Goal: Information Seeking & Learning: Find specific page/section

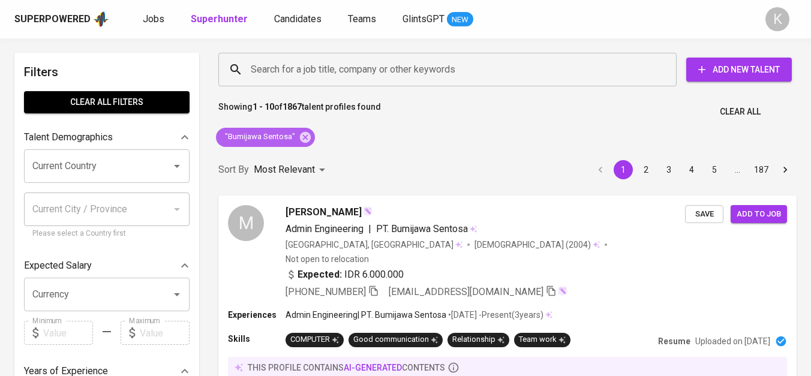
click at [304, 132] on icon at bounding box center [305, 136] width 11 height 11
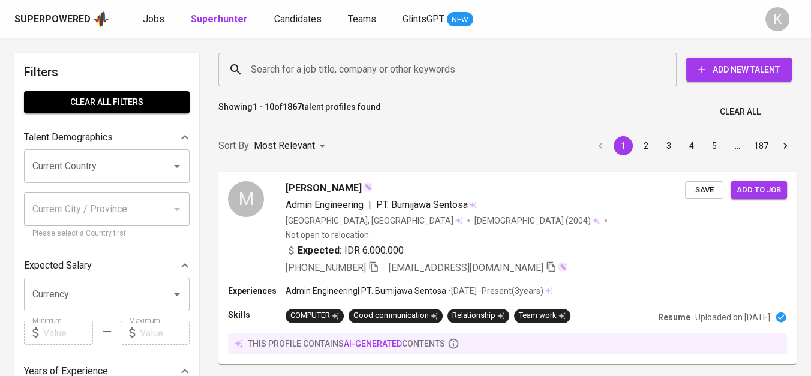
click at [268, 75] on input "Search for a job title, company or other keywords" at bounding box center [451, 69] width 406 height 23
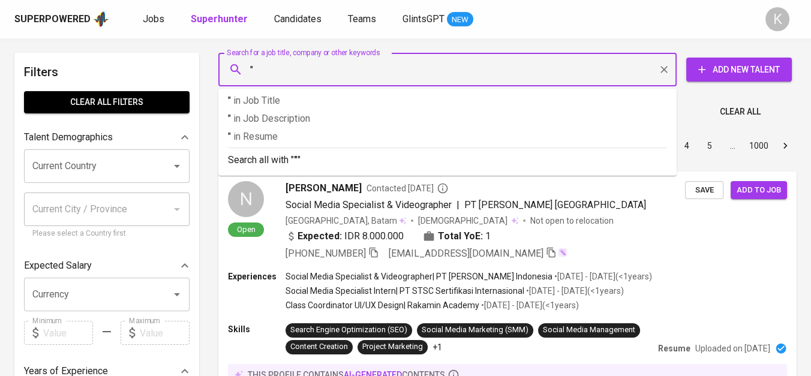
paste input "PT. [PERSON_NAME] [PERSON_NAME]"
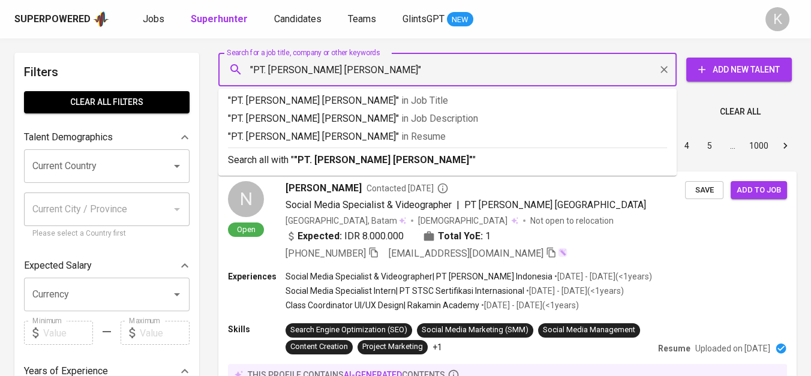
click at [268, 75] on input ""PT. [PERSON_NAME] [PERSON_NAME]"" at bounding box center [451, 69] width 406 height 23
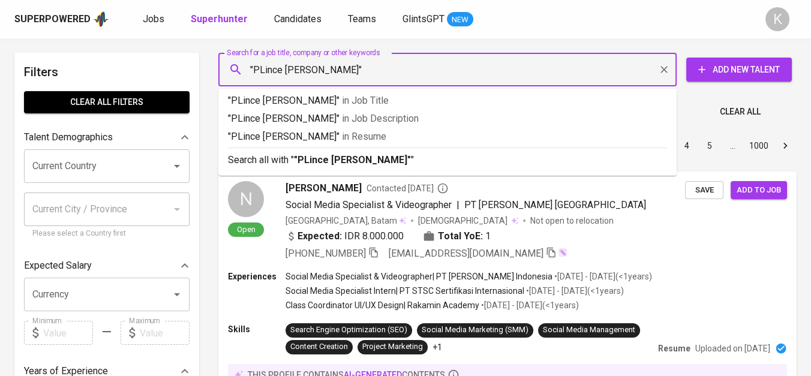
type input ""[PERSON_NAME] [PERSON_NAME]""
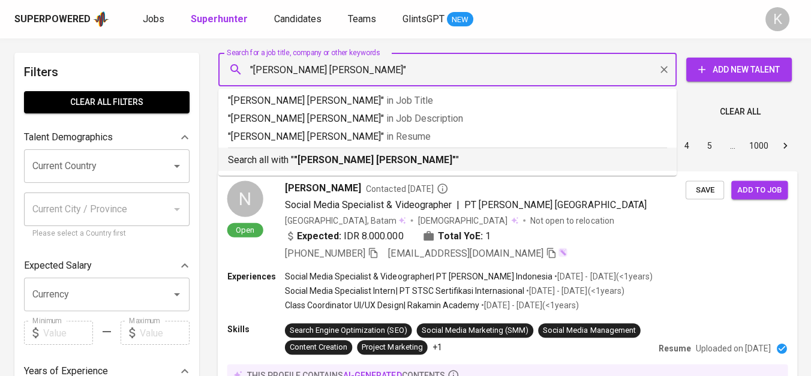
drag, startPoint x: 362, startPoint y: 161, endPoint x: 721, endPoint y: 289, distance: 381.2
click at [362, 161] on b ""[PERSON_NAME] [PERSON_NAME]"" at bounding box center [375, 159] width 162 height 11
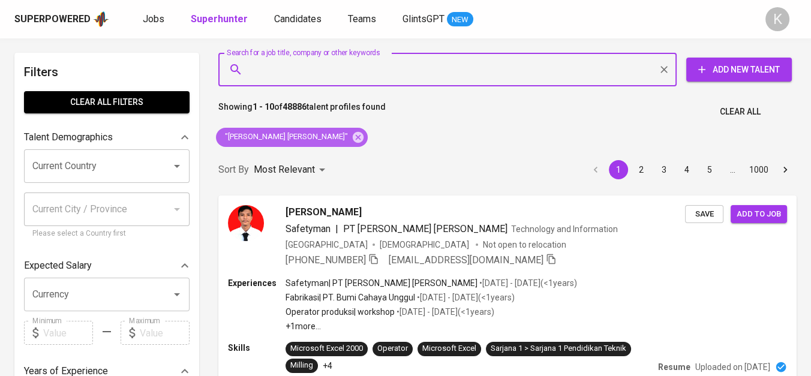
drag, startPoint x: 306, startPoint y: 139, endPoint x: 164, endPoint y: 9, distance: 192.3
click at [353, 139] on icon at bounding box center [358, 136] width 11 height 11
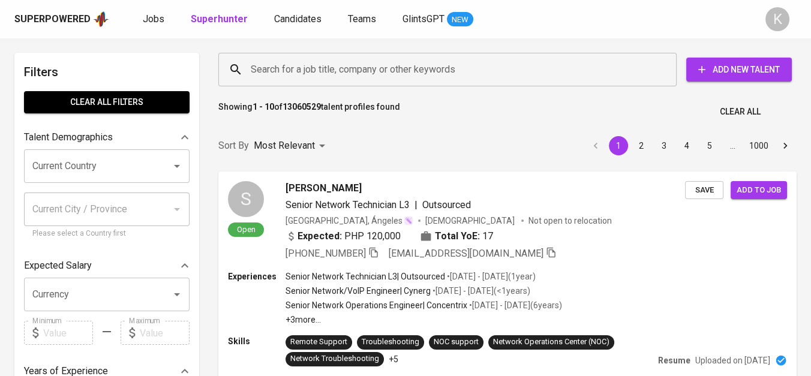
click at [370, 70] on input "Search for a job title, company or other keywords" at bounding box center [451, 69] width 406 height 23
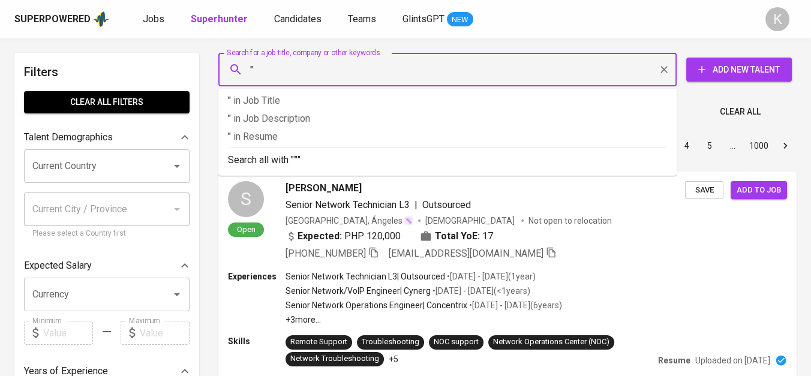
paste input "Mandiri Agro Sambas"
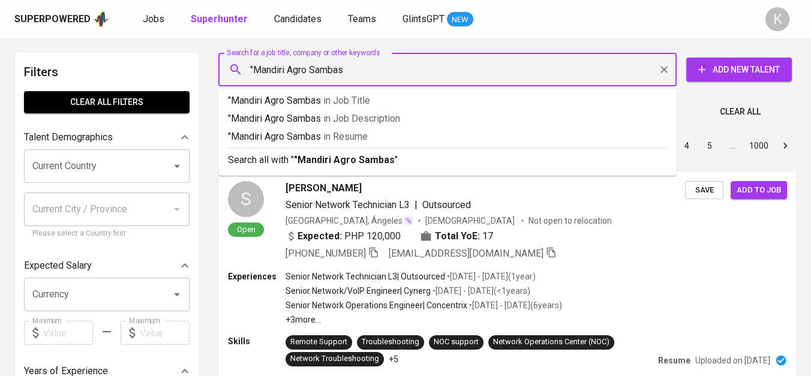
type input ""Mandiri Agro Sambas""
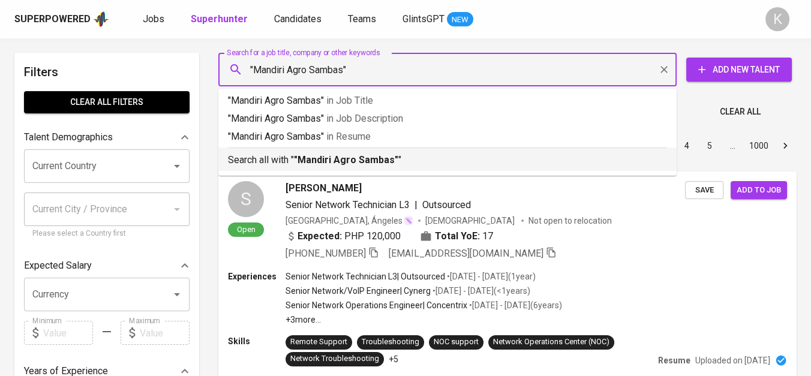
click at [374, 159] on b ""Mandiri Agro Sambas"" at bounding box center [346, 159] width 104 height 11
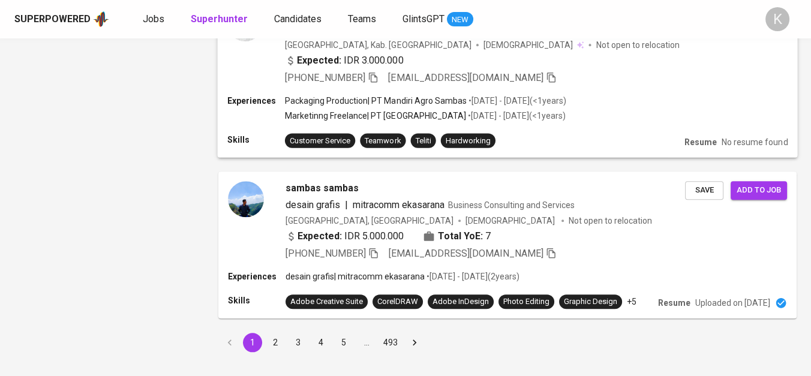
scroll to position [105, 0]
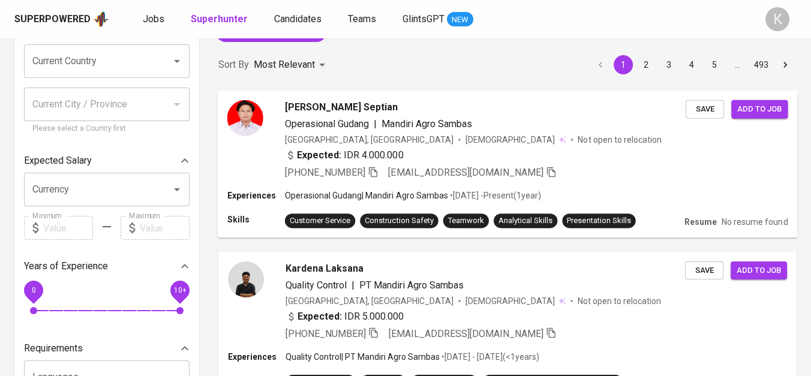
click at [316, 137] on div "[GEOGRAPHIC_DATA], [GEOGRAPHIC_DATA]" at bounding box center [369, 139] width 169 height 12
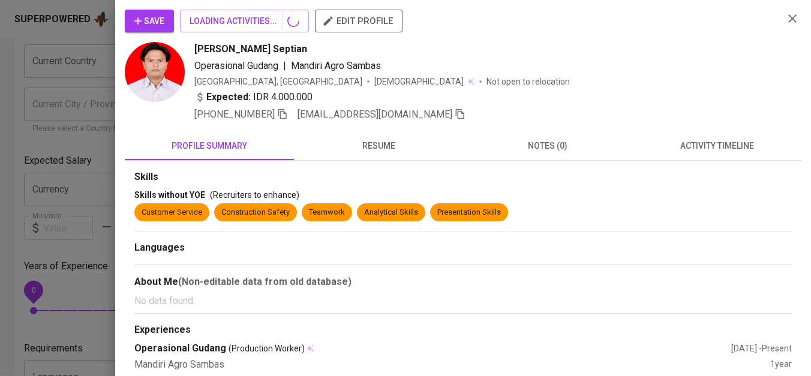
scroll to position [0, 0]
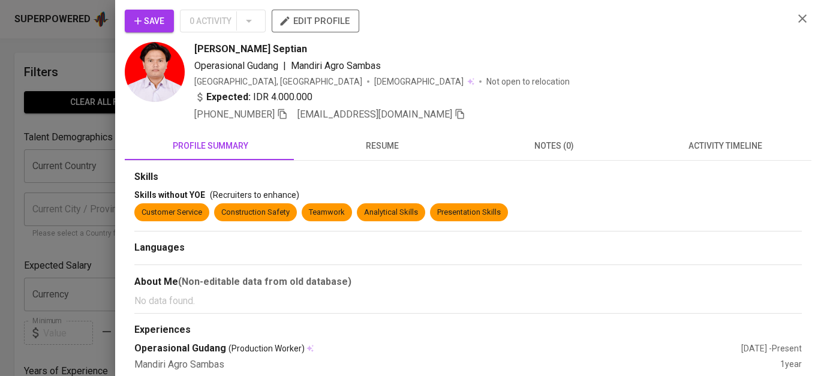
click at [68, 73] on div at bounding box center [410, 188] width 821 height 376
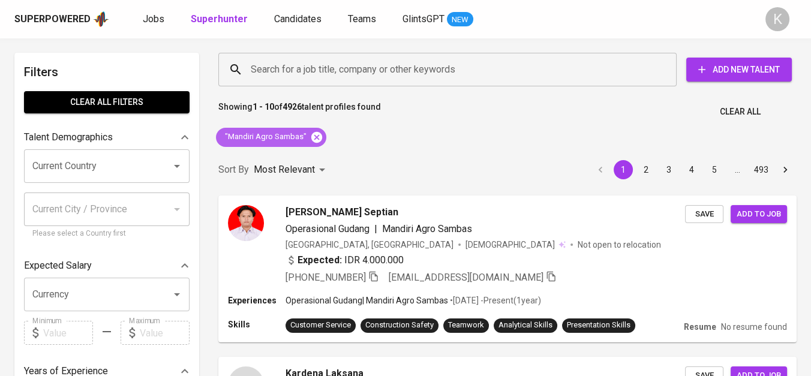
click at [316, 132] on icon at bounding box center [316, 136] width 11 height 11
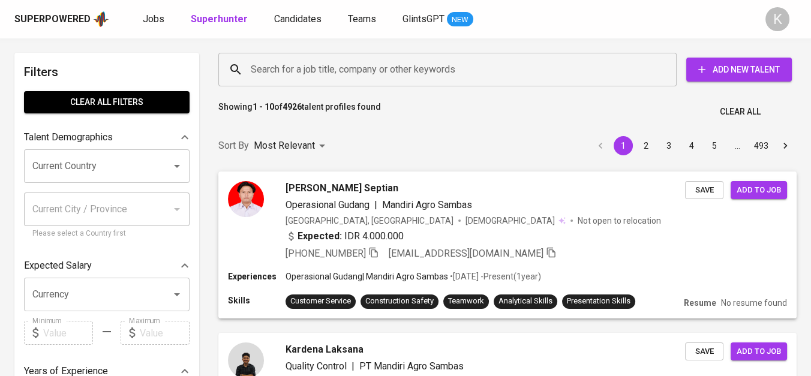
click at [365, 73] on input "Search for a job title, company or other keywords" at bounding box center [451, 69] width 406 height 23
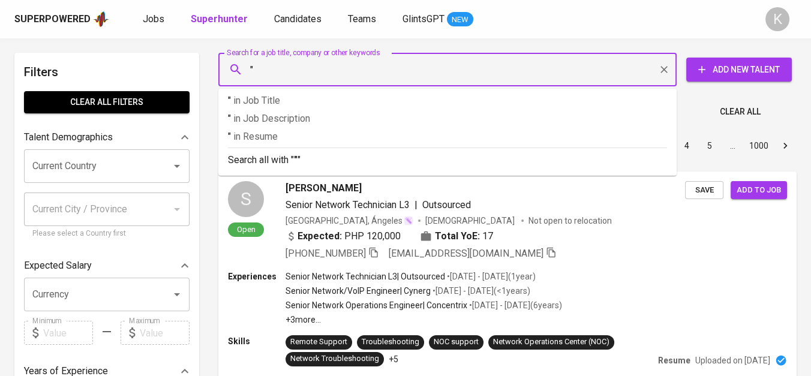
paste input "Mandiri Agro Sambas"
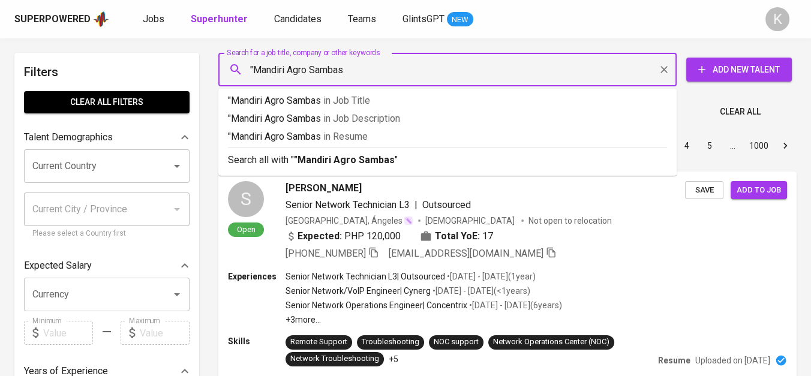
type input ""Mandiri Agro Sambas""
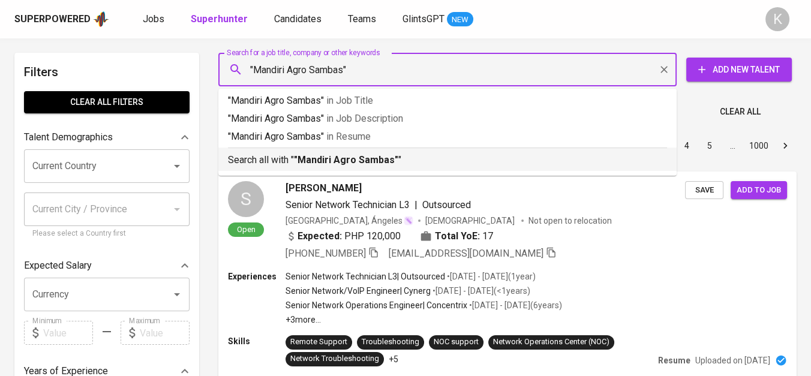
click at [372, 152] on div "Search all with " "Mandiri Agro Sambas" "" at bounding box center [447, 158] width 439 height 20
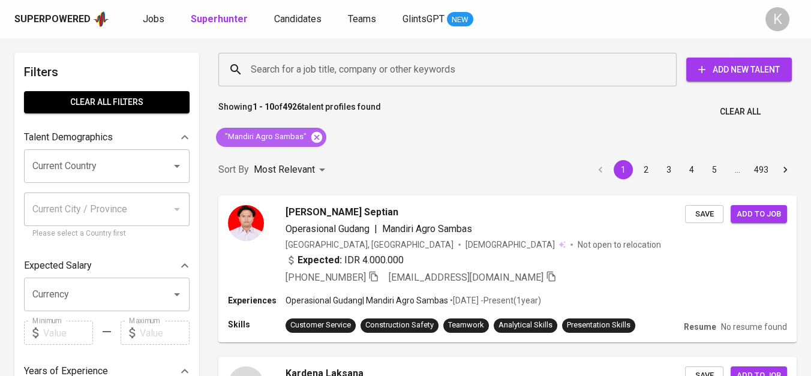
click at [316, 137] on icon at bounding box center [316, 137] width 13 height 13
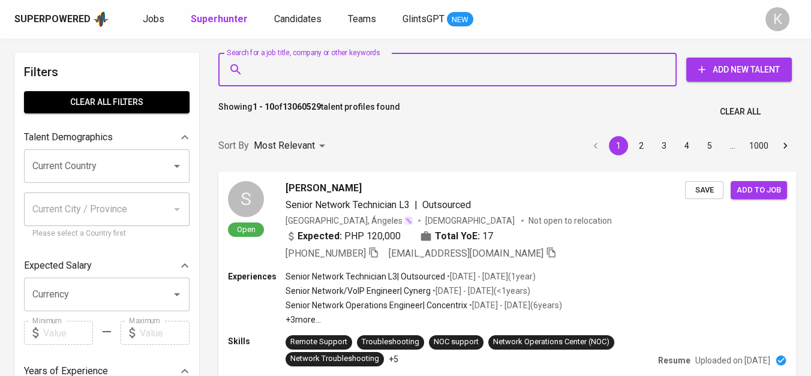
click at [320, 68] on input "Search for a job title, company or other keywords" at bounding box center [451, 69] width 406 height 23
paste input "Mitra Berlian Unggas"
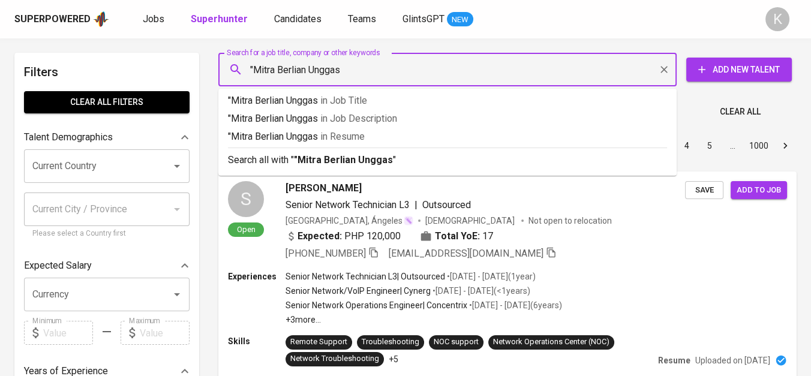
type input ""Mitra Berlian Unggas""
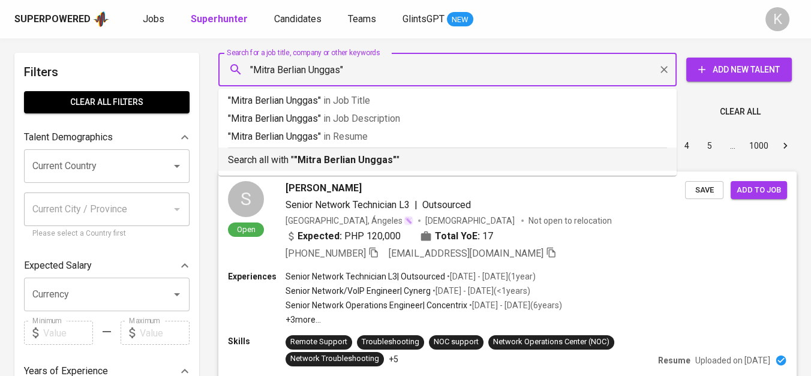
click at [365, 169] on li "Search all with " "Mitra Berlian Unggas" "" at bounding box center [447, 159] width 458 height 23
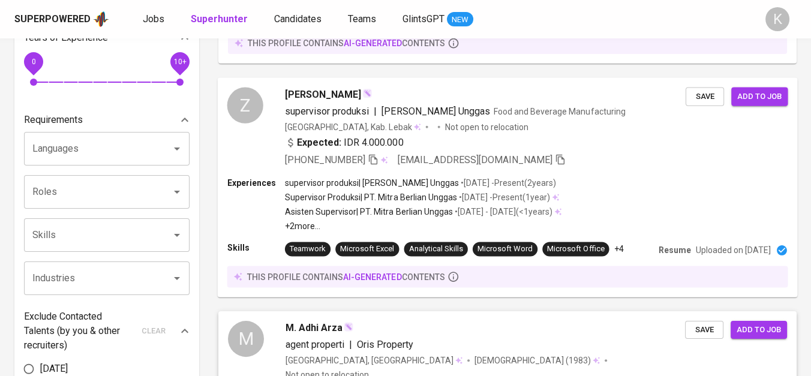
scroll to position [333, 0]
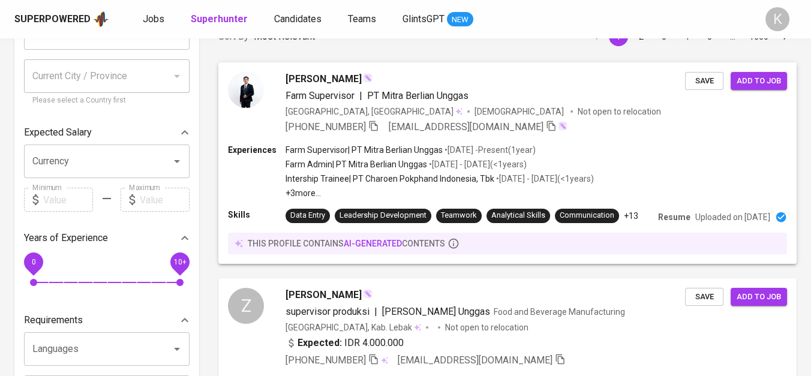
scroll to position [266, 0]
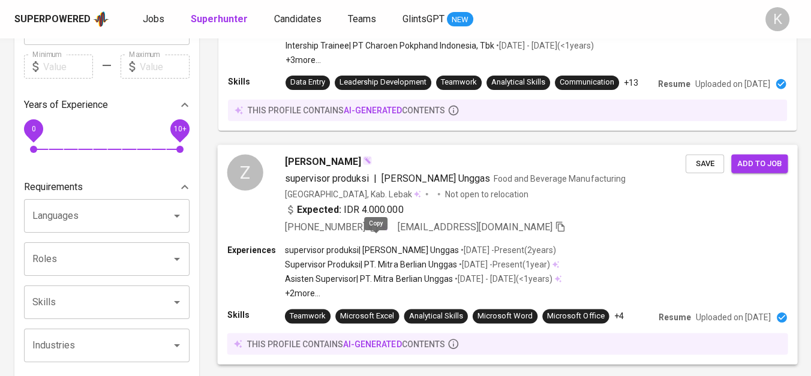
click at [377, 232] on icon "button" at bounding box center [373, 226] width 8 height 10
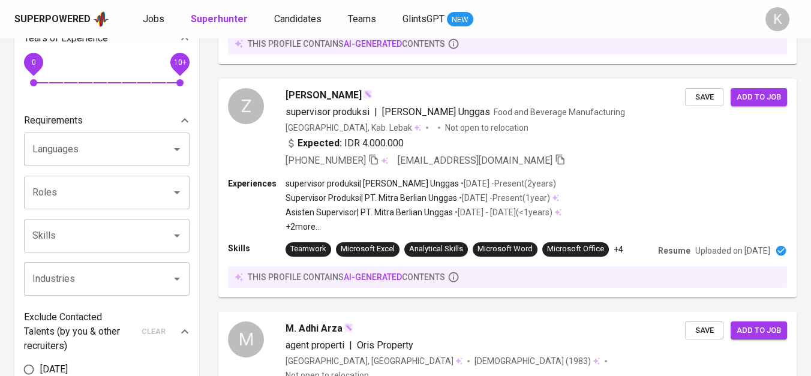
scroll to position [0, 0]
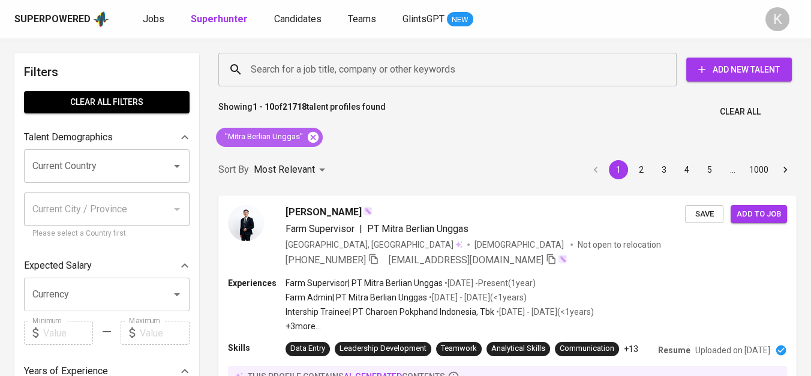
click at [314, 139] on icon at bounding box center [313, 137] width 13 height 13
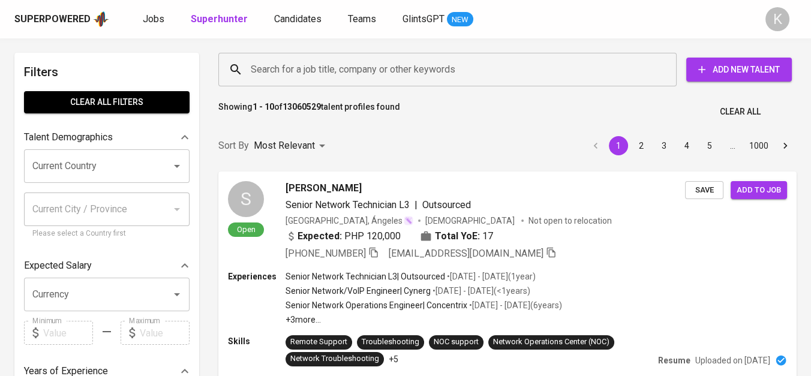
click at [361, 69] on input "Search for a job title, company or other keywords" at bounding box center [451, 69] width 406 height 23
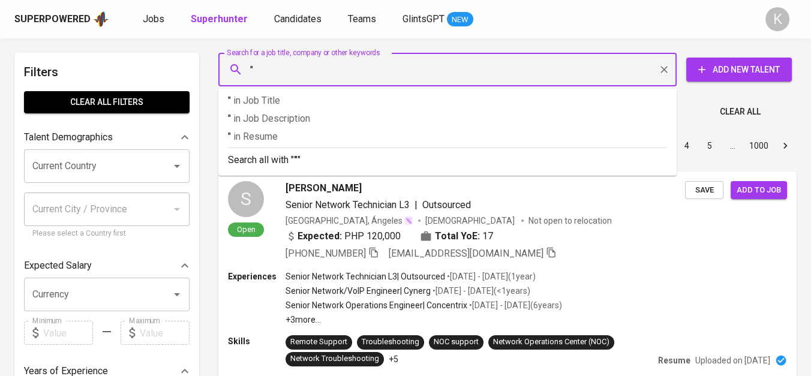
paste input "PT MOTO MANDIRI INDONESIA"
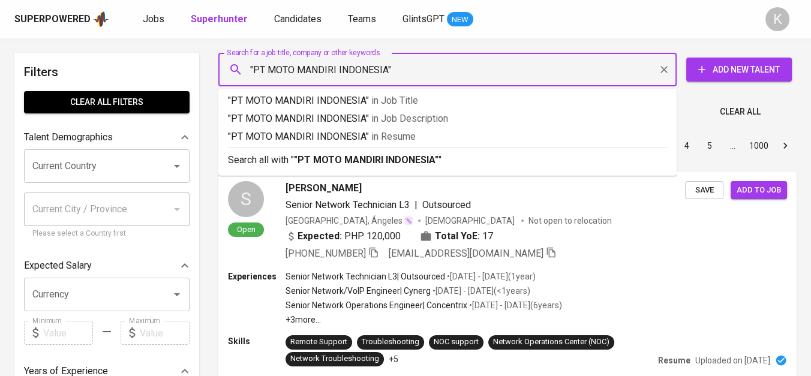
click at [269, 71] on input ""PT MOTO MANDIRI INDONESIA"" at bounding box center [451, 69] width 406 height 23
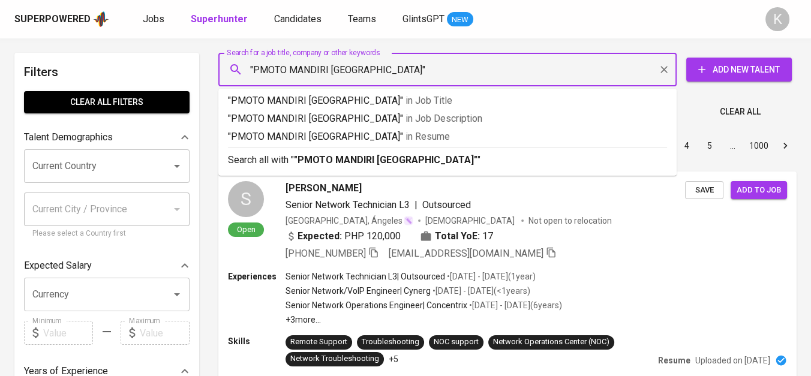
type input ""MOTO MANDIRI INDONESIA""
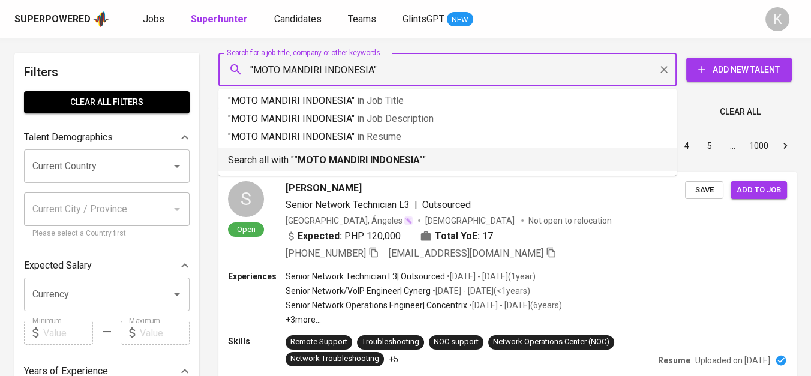
click at [370, 153] on p "Search all with " "MOTO MANDIRI INDONESIA" "" at bounding box center [447, 160] width 439 height 14
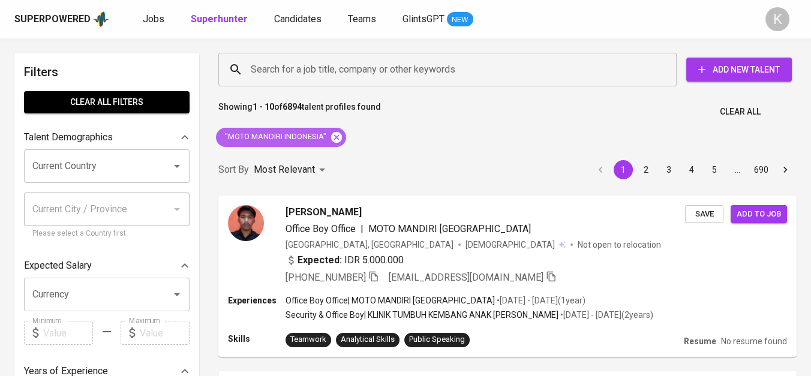
click at [339, 132] on icon at bounding box center [336, 136] width 11 height 11
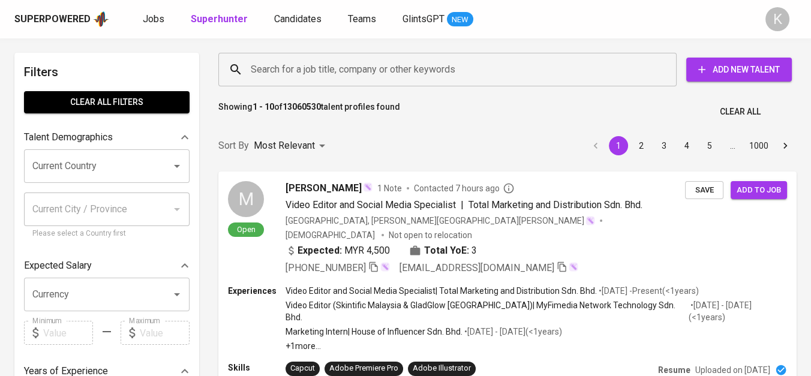
click at [324, 68] on input "Search for a job title, company or other keywords" at bounding box center [451, 69] width 406 height 23
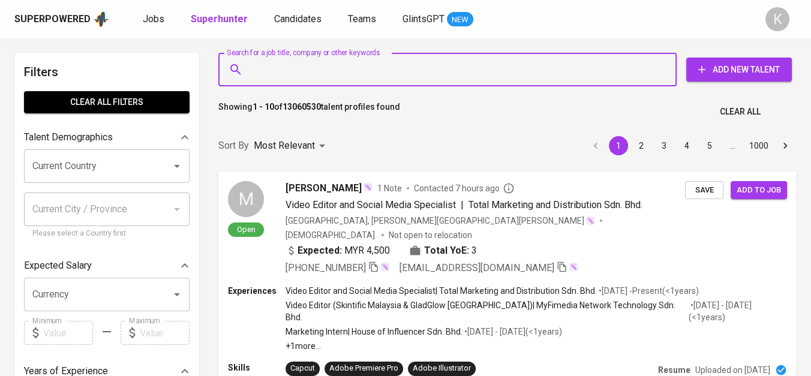
type input """
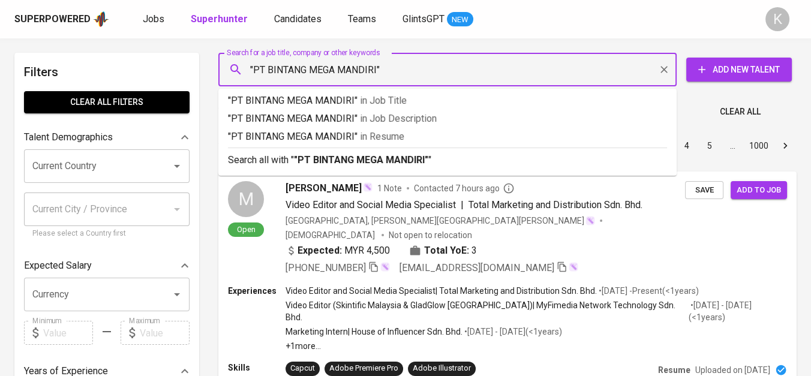
click at [268, 66] on input ""PT BINTANG MEGA MANDIRI"" at bounding box center [451, 69] width 406 height 23
type input ""BINTANG MEGA MANDIRI""
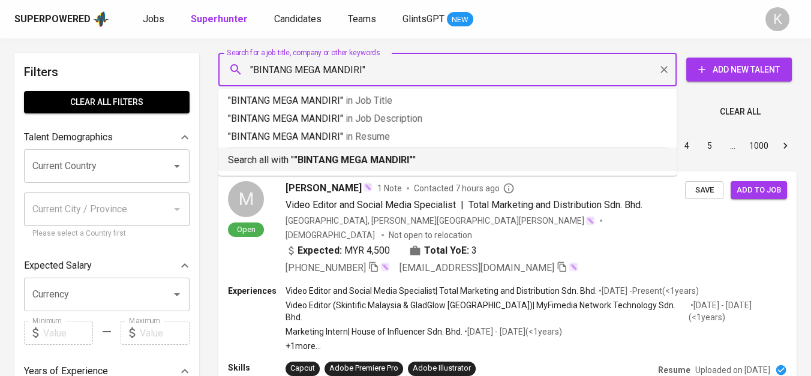
click at [329, 160] on b ""BINTANG MEGA MANDIRI"" at bounding box center [353, 159] width 119 height 11
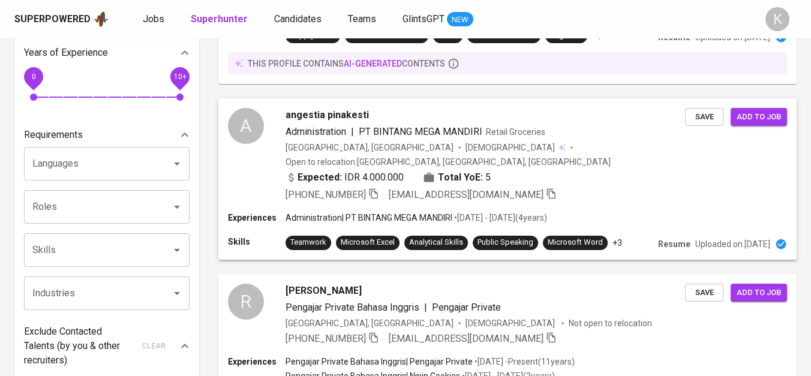
scroll to position [466, 0]
